Goal: Task Accomplishment & Management: Manage account settings

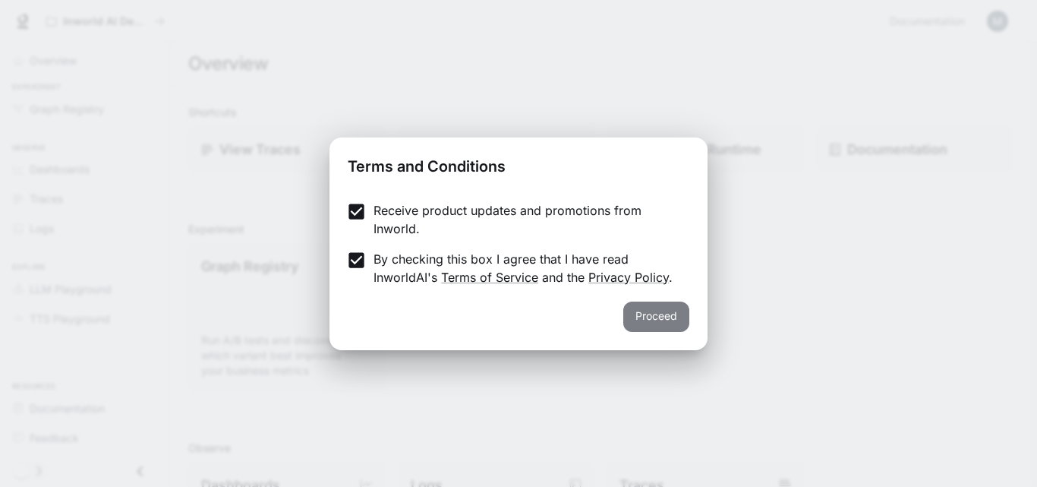
click at [658, 313] on button "Proceed" at bounding box center [656, 316] width 66 height 30
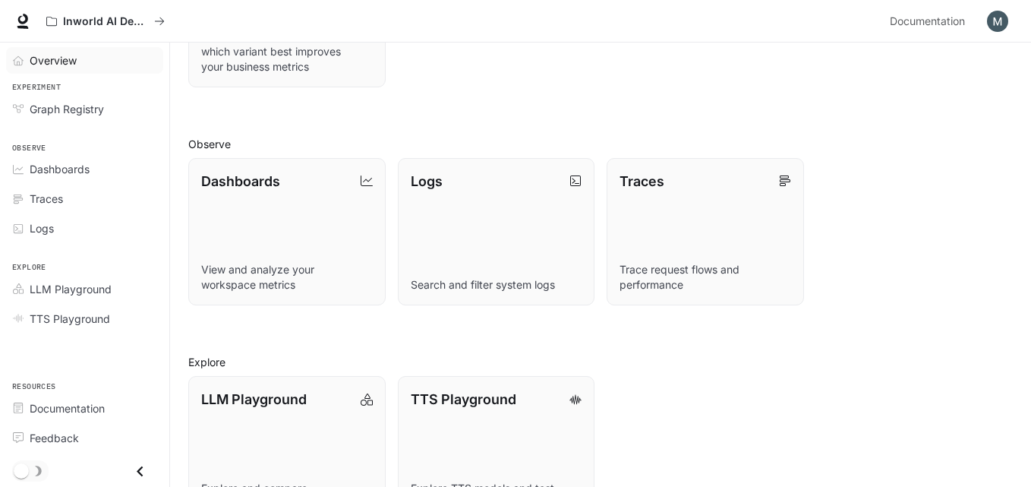
scroll to position [359, 0]
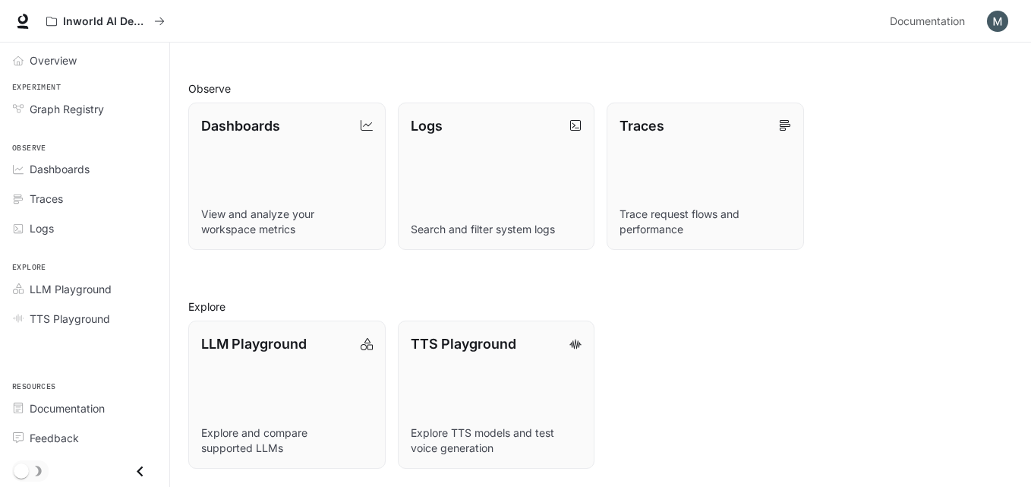
click at [143, 468] on icon "Close drawer" at bounding box center [140, 471] width 20 height 20
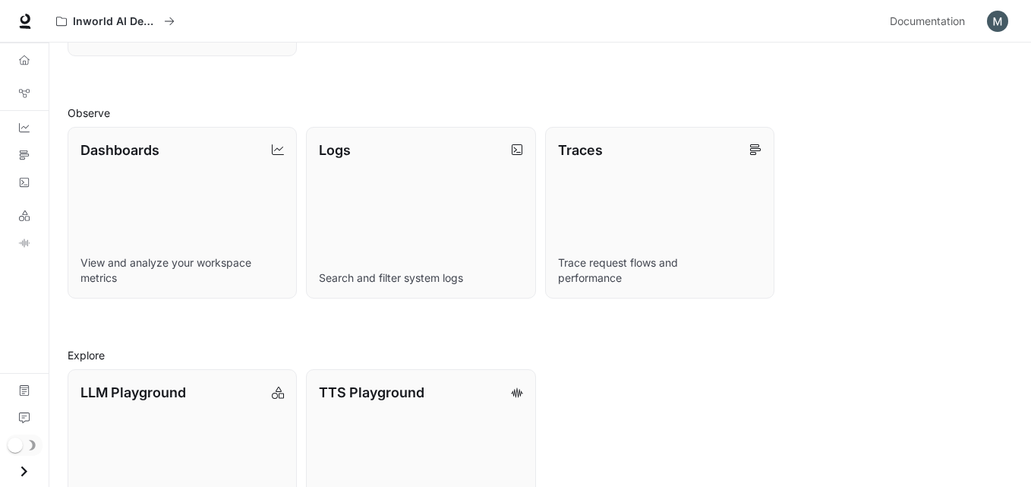
click at [27, 465] on icon "Open drawer" at bounding box center [24, 471] width 20 height 20
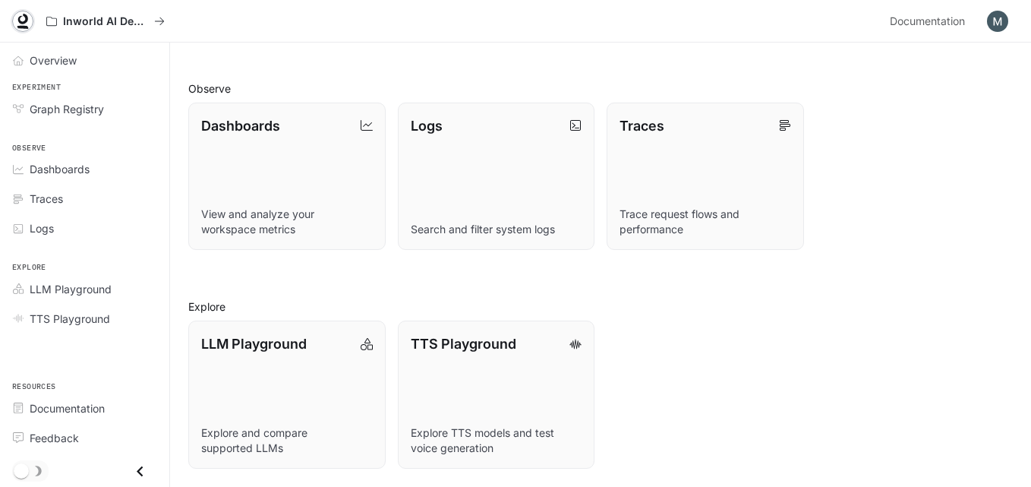
click at [23, 23] on icon at bounding box center [23, 19] width 10 height 11
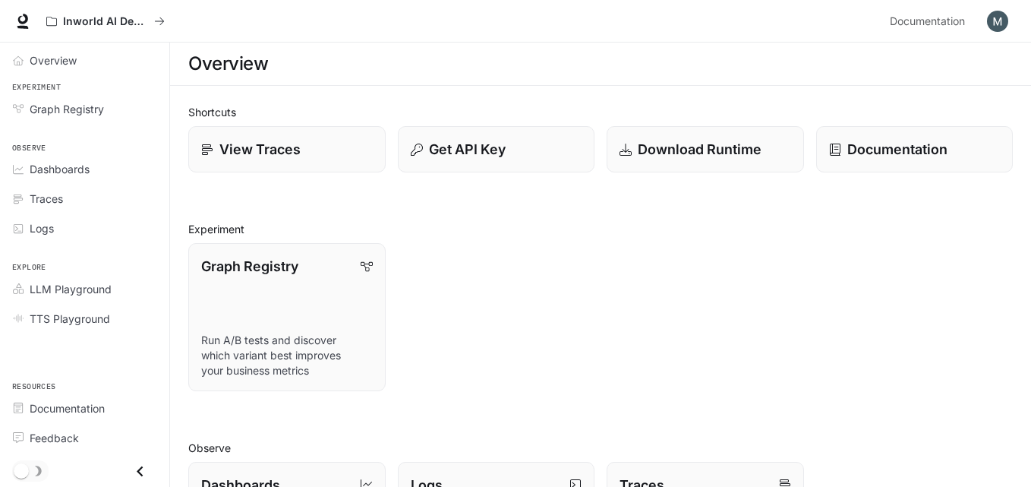
click at [997, 14] on img "button" at bounding box center [997, 21] width 21 height 21
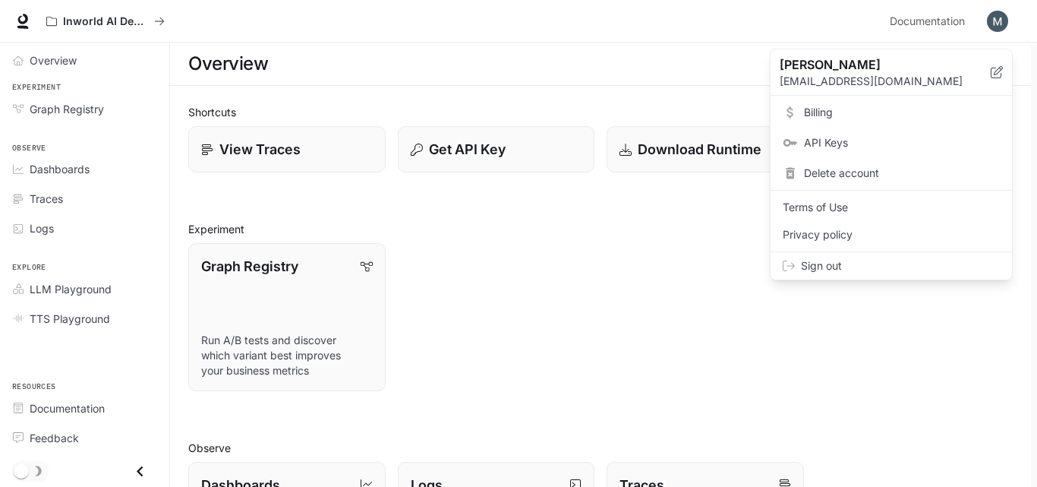
click at [824, 262] on span "Sign out" at bounding box center [900, 265] width 199 height 15
